Goal: Task Accomplishment & Management: Use online tool/utility

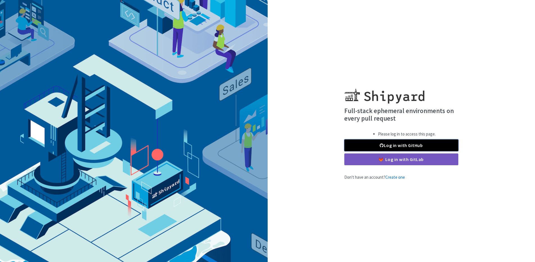
click at [390, 146] on link "Log in with GitHub" at bounding box center [401, 146] width 114 height 12
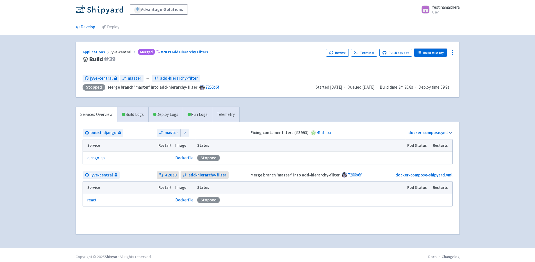
click at [424, 53] on link "Build History" at bounding box center [430, 53] width 33 height 8
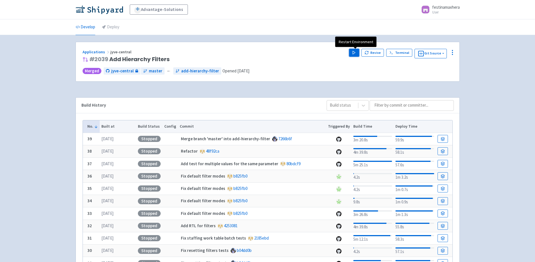
click at [358, 53] on button "Play" at bounding box center [354, 53] width 10 height 8
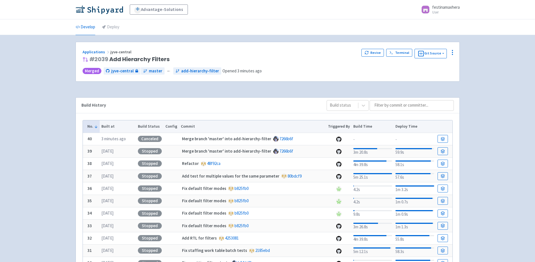
click at [325, 64] on div "Applications jyve-central # 2039 Add Hierarchy Filters Revive Terminal Git Sour…" at bounding box center [268, 62] width 384 height 40
click at [373, 53] on button "Revive" at bounding box center [373, 53] width 22 height 8
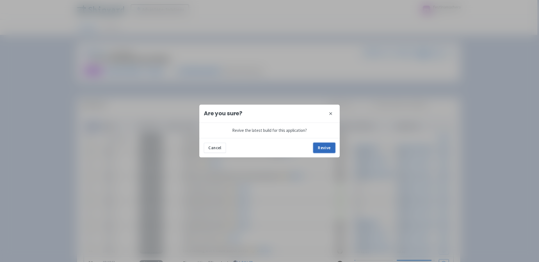
click at [325, 144] on button "Revive" at bounding box center [325, 148] width 22 height 10
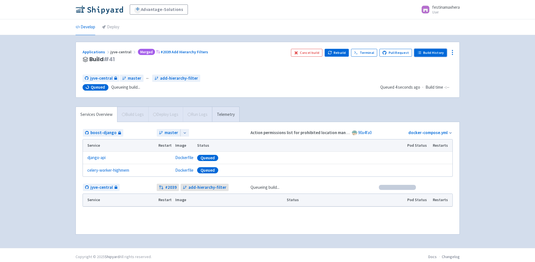
click at [419, 55] on link "Build History" at bounding box center [430, 53] width 33 height 8
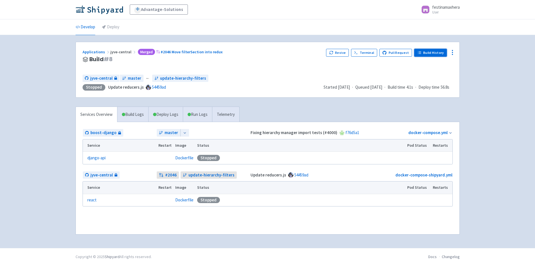
click at [438, 51] on link "Build History" at bounding box center [430, 53] width 33 height 8
